Goal: Task Accomplishment & Management: Manage account settings

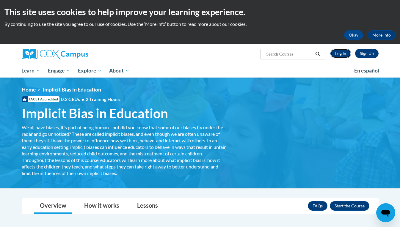
click at [341, 53] on link "Log In" at bounding box center [340, 54] width 21 height 10
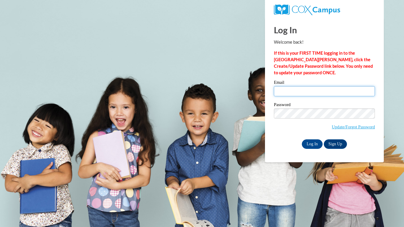
click at [295, 92] on input "Email" at bounding box center [324, 91] width 101 height 10
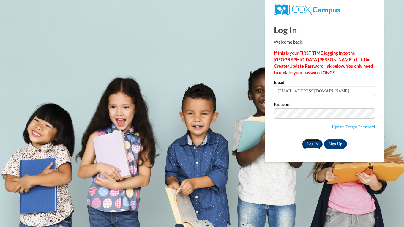
click at [314, 143] on input "Log In" at bounding box center [312, 144] width 21 height 10
click at [290, 92] on input "litishah@ymcaatlanta.org" at bounding box center [324, 91] width 101 height 10
type input "litishahutchinson@gmail.com"
click at [311, 144] on input "Log In" at bounding box center [312, 144] width 21 height 10
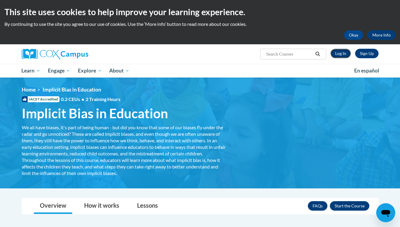
click at [340, 53] on link "Log In" at bounding box center [340, 54] width 21 height 10
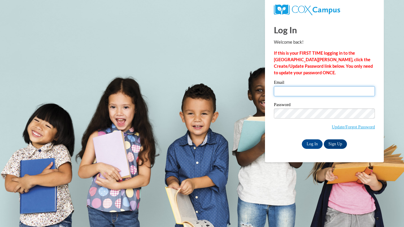
click at [293, 94] on input "Email" at bounding box center [324, 91] width 101 height 10
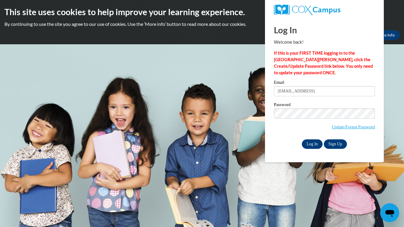
type input "litishahutchinson@gmail.coml"
click at [308, 144] on input "Log In" at bounding box center [312, 144] width 21 height 10
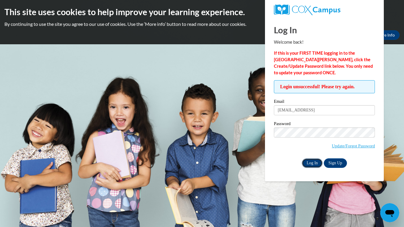
click at [308, 163] on input "Log In" at bounding box center [312, 163] width 21 height 10
